Goal: Check status: Check status

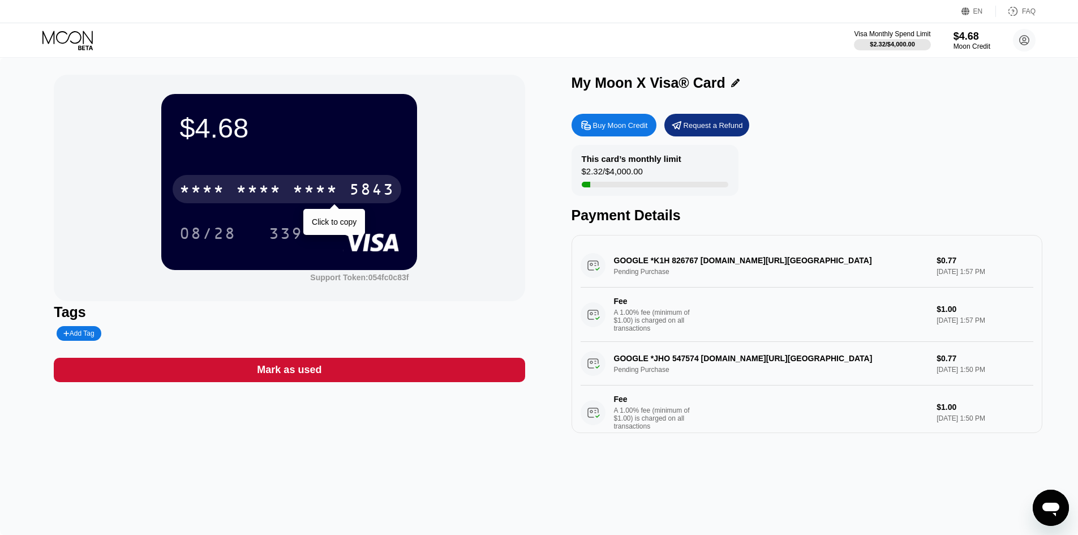
click at [187, 186] on div "* * * *" at bounding box center [201, 191] width 45 height 18
click at [252, 194] on div "* * * *" at bounding box center [258, 191] width 45 height 18
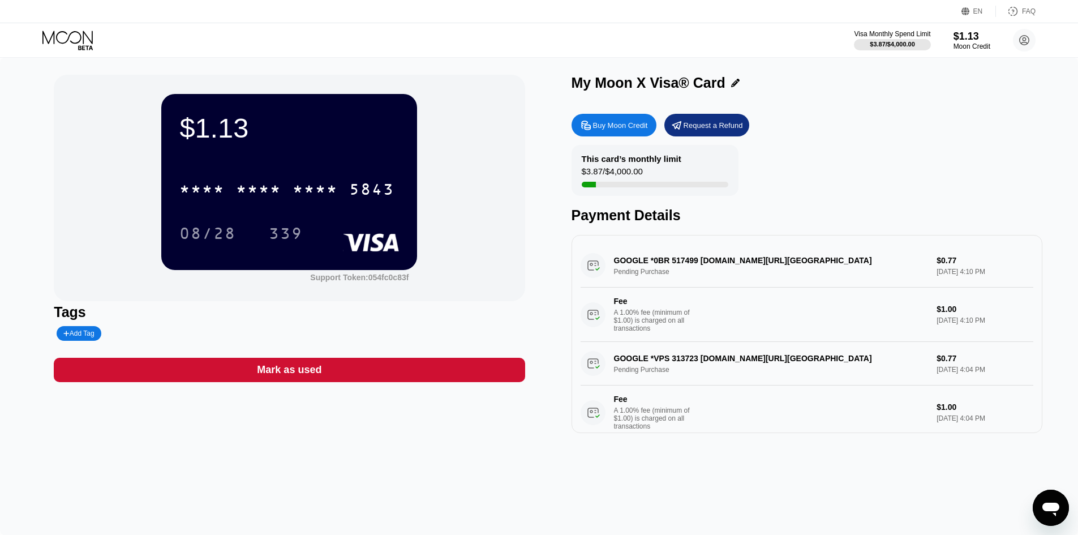
click at [670, 265] on div "GOOGLE *0BR 517499 g.co/helppay#US Pending Purchase $0.77 Sep 19, 2025 4:10 PM …" at bounding box center [807, 293] width 453 height 98
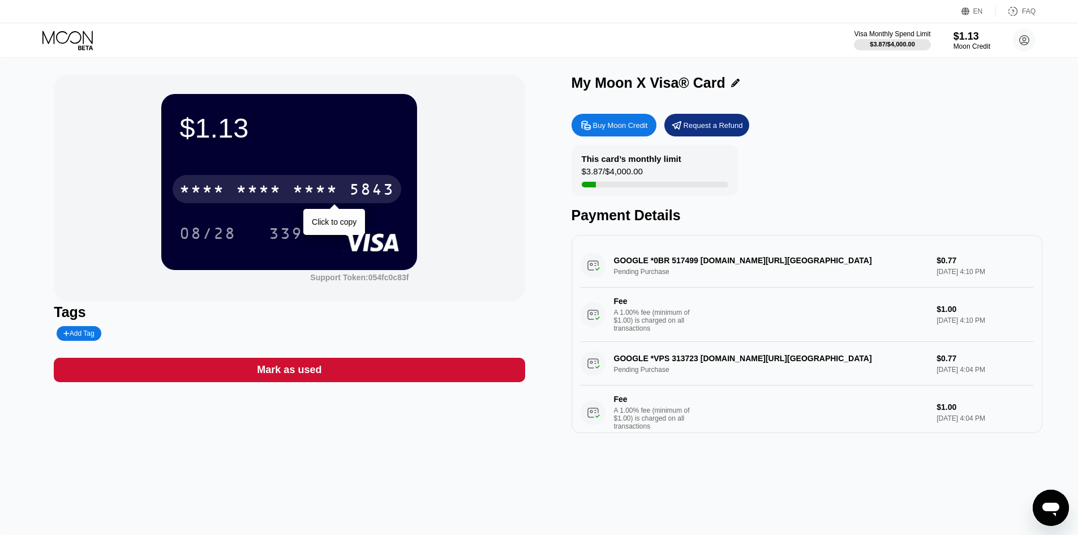
click at [355, 188] on div "5843" at bounding box center [371, 191] width 45 height 18
